Goal: Entertainment & Leisure: Consume media (video, audio)

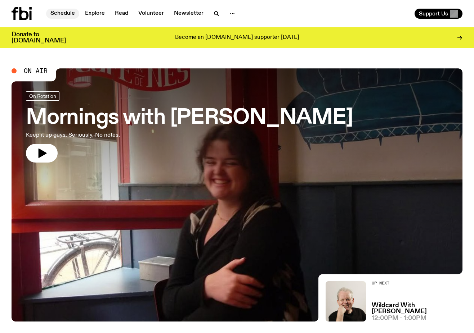
click at [69, 13] on link "Schedule" at bounding box center [62, 14] width 33 height 10
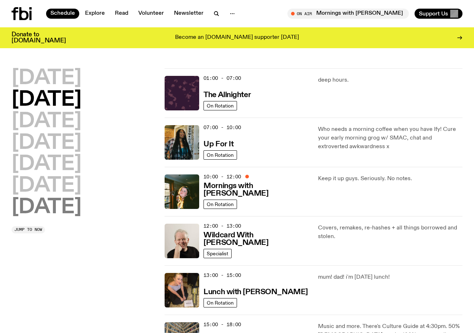
click at [73, 202] on h2 "[DATE]" at bounding box center [47, 208] width 70 height 20
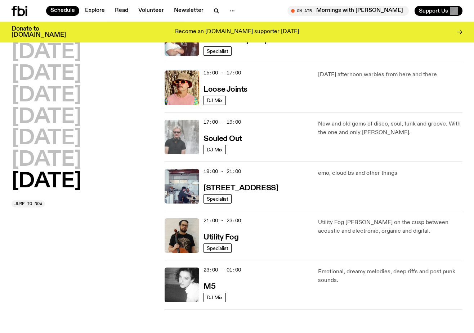
click at [180, 140] on img at bounding box center [181, 137] width 35 height 35
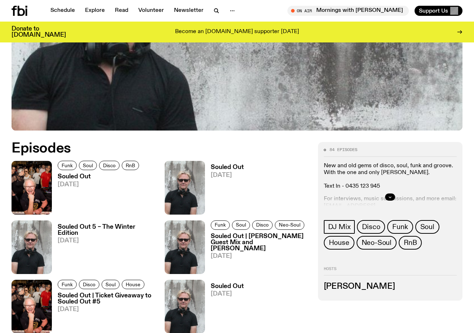
scroll to position [224, 0]
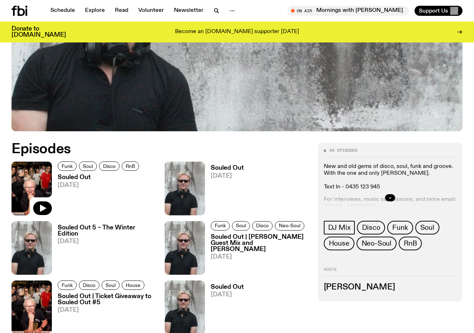
click at [32, 179] on img at bounding box center [32, 189] width 40 height 54
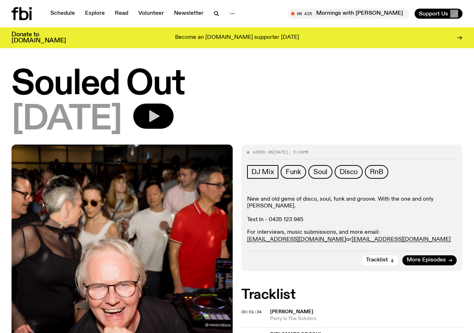
click at [161, 114] on icon "button" at bounding box center [153, 116] width 14 height 14
